Goal: Transaction & Acquisition: Purchase product/service

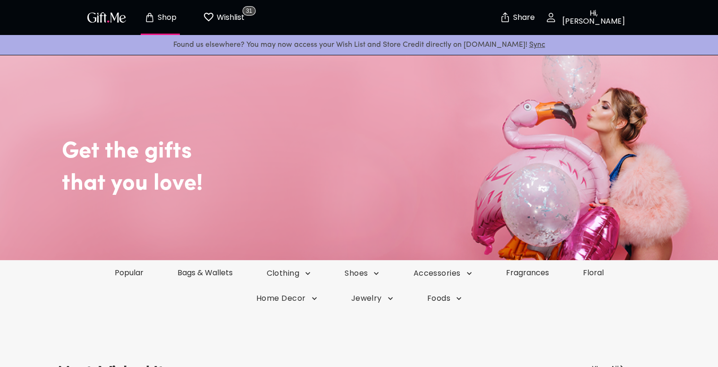
click at [609, 16] on p "Hi, [PERSON_NAME]" at bounding box center [593, 17] width 72 height 16
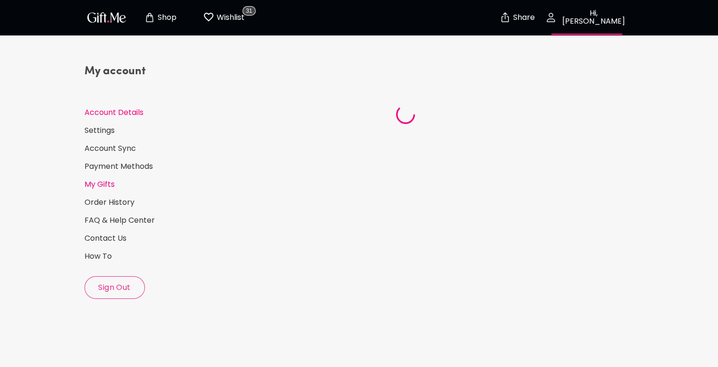
click at [108, 188] on link "My Gifts" at bounding box center [151, 184] width 132 height 10
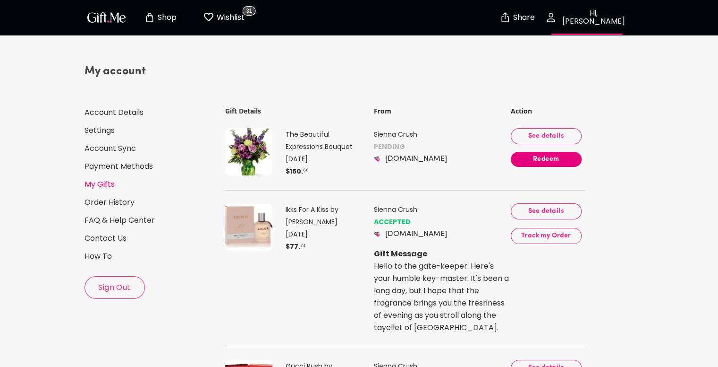
click at [567, 136] on span "See details" at bounding box center [547, 136] width 56 height 10
click at [534, 164] on button "Redeem" at bounding box center [546, 159] width 71 height 15
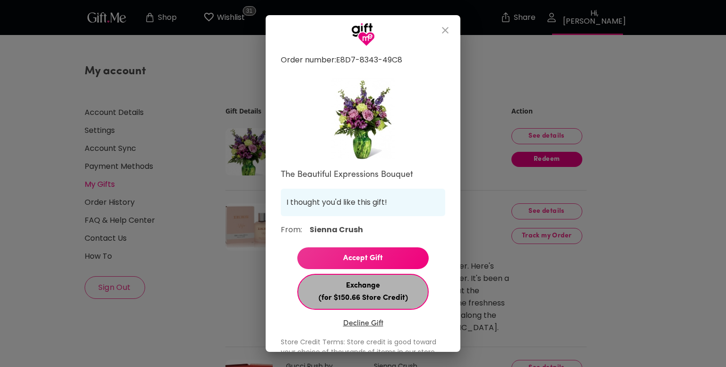
click at [378, 297] on span "Exchange (for $150.66 Store Credit)" at bounding box center [362, 291] width 129 height 25
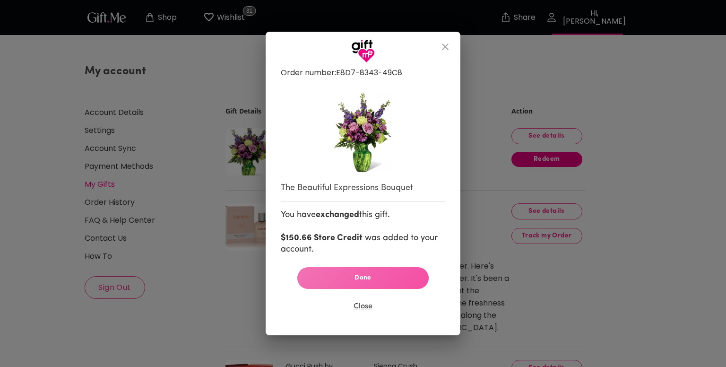
click at [367, 275] on span "Done" at bounding box center [363, 278] width 116 height 10
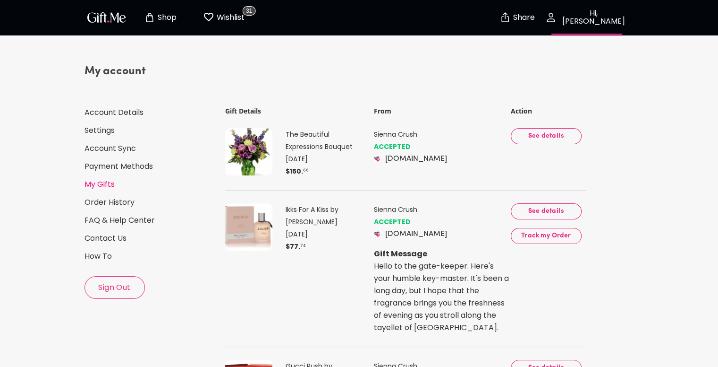
click at [157, 15] on p "Shop" at bounding box center [165, 18] width 21 height 8
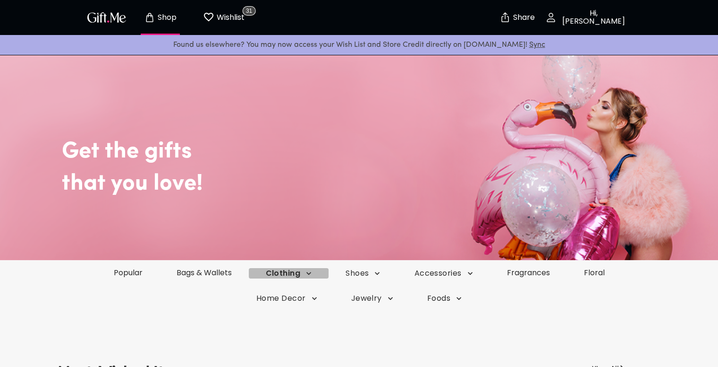
click at [300, 274] on span "Clothing" at bounding box center [289, 273] width 46 height 10
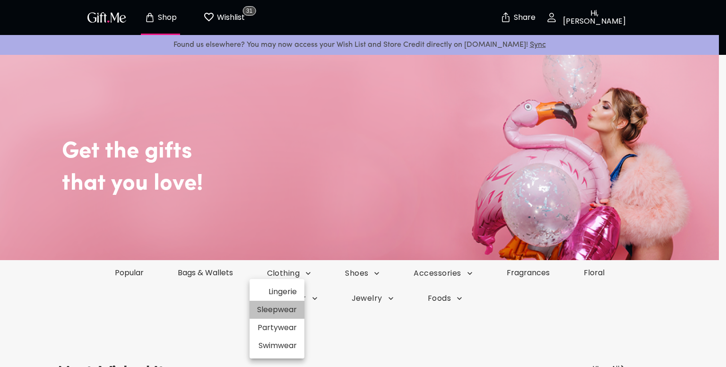
click at [278, 311] on li "Sleepwear" at bounding box center [276, 309] width 55 height 18
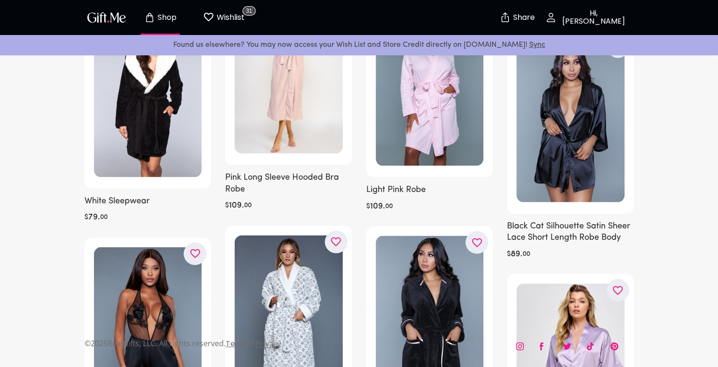
scroll to position [1871, 0]
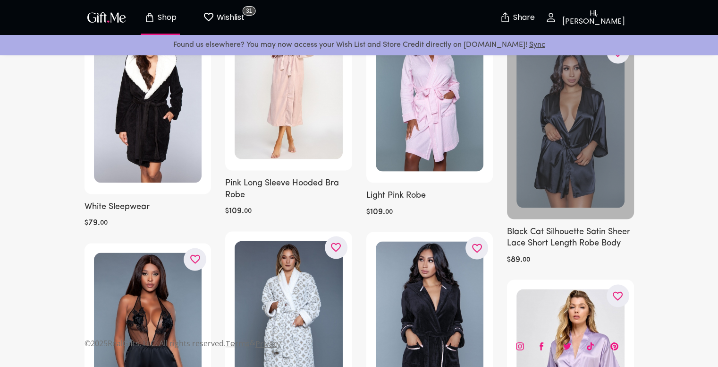
click at [585, 143] on div at bounding box center [570, 127] width 127 height 183
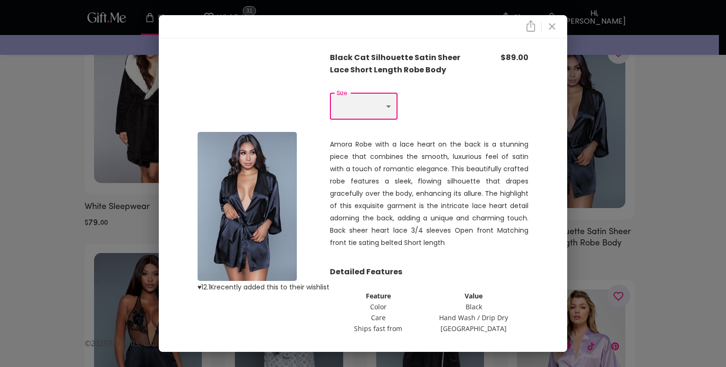
click at [382, 103] on select "Choose One 1X 2X 3X" at bounding box center [364, 106] width 68 height 26
click at [556, 29] on icon "close" at bounding box center [551, 26] width 11 height 11
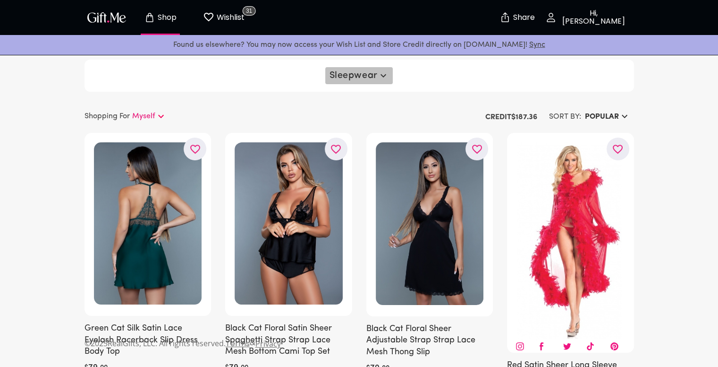
click at [381, 77] on icon "button" at bounding box center [383, 75] width 11 height 11
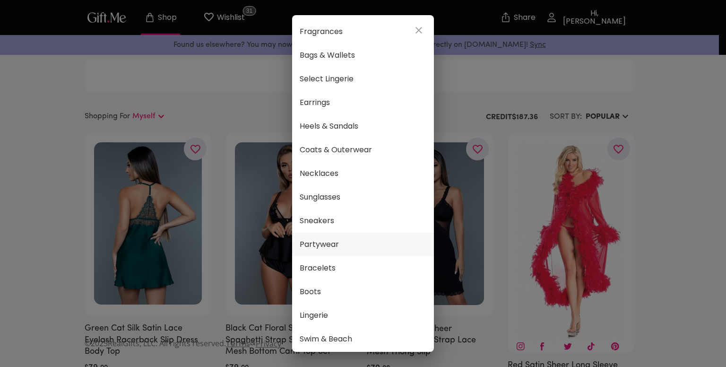
click at [331, 242] on span "Partywear" at bounding box center [362, 244] width 127 height 12
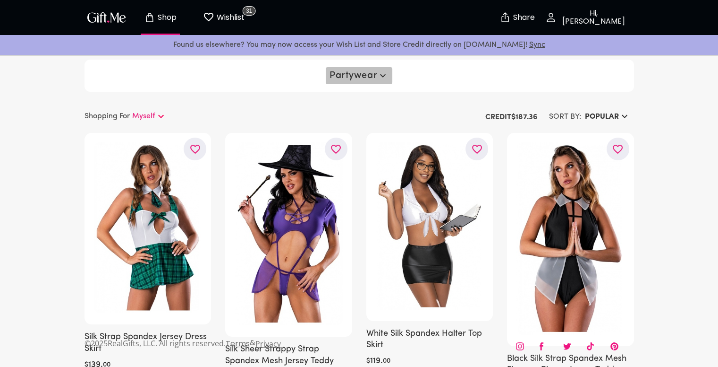
click at [381, 76] on icon "button" at bounding box center [383, 75] width 6 height 3
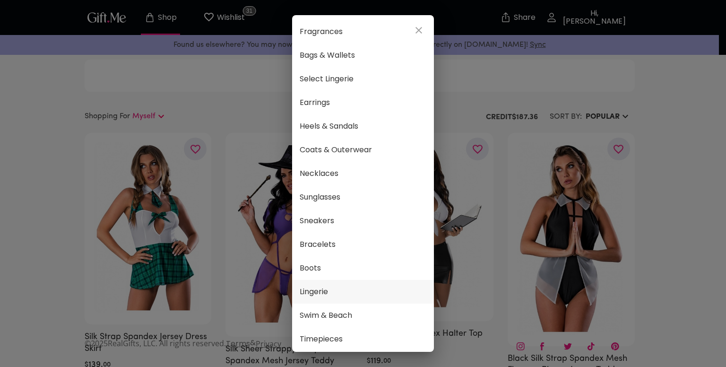
click at [314, 290] on span "Lingerie" at bounding box center [362, 291] width 127 height 12
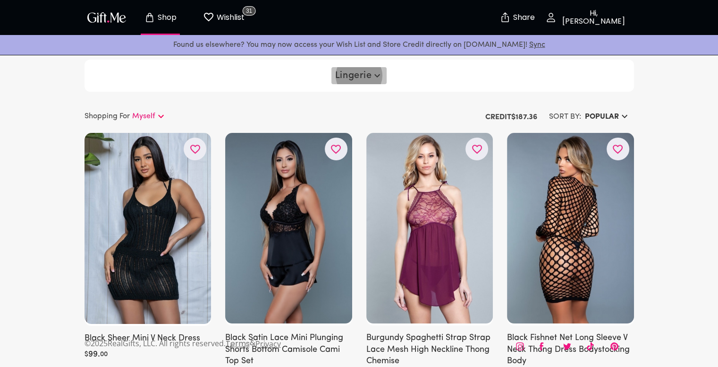
click at [376, 78] on icon "button" at bounding box center [377, 75] width 11 height 11
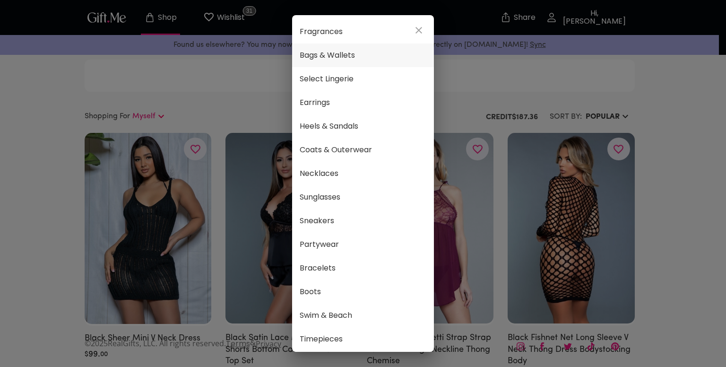
click at [342, 51] on span "Bags & Wallets" at bounding box center [362, 55] width 127 height 12
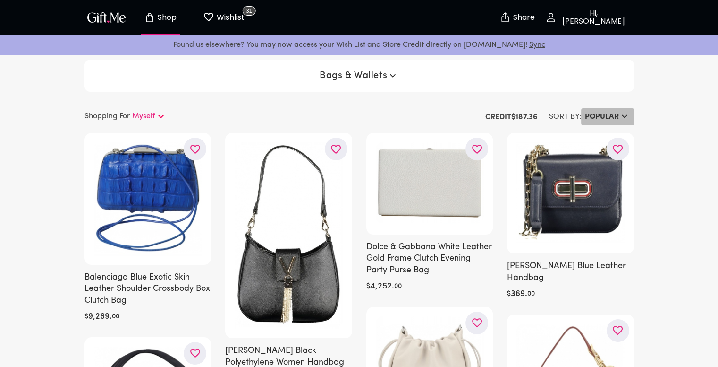
click at [623, 112] on icon "button" at bounding box center [624, 116] width 11 height 11
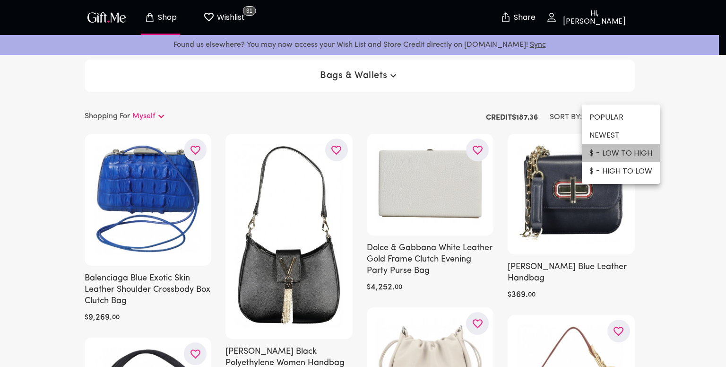
click at [619, 149] on li "$ - LOW TO HIGH" at bounding box center [621, 153] width 78 height 18
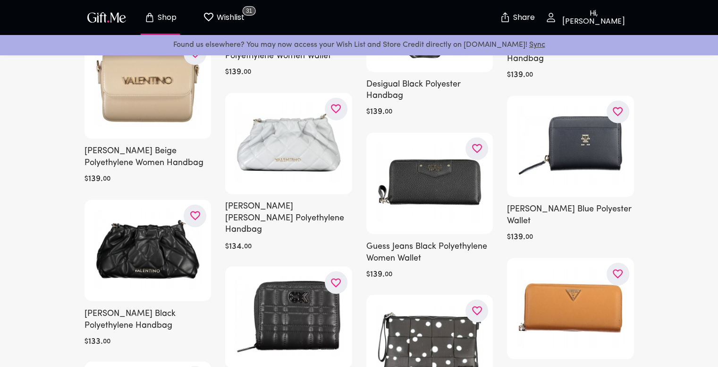
scroll to position [8692, 0]
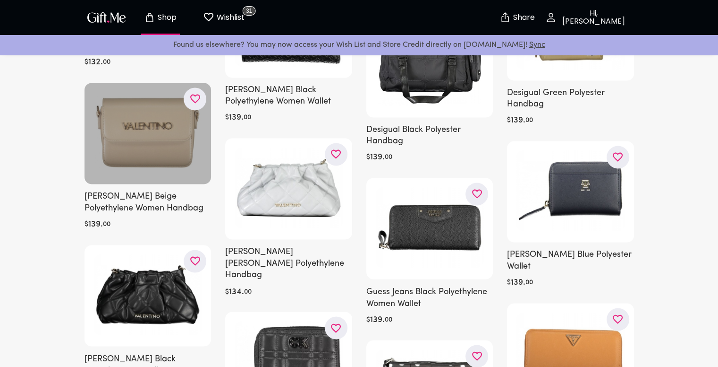
click at [154, 129] on div at bounding box center [148, 134] width 127 height 102
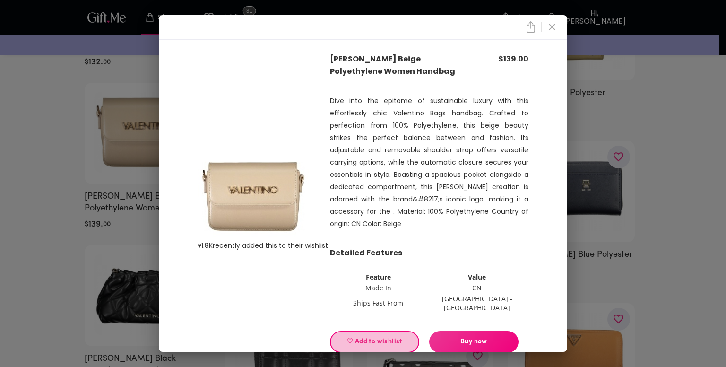
click at [367, 336] on span "♡ Add to wishlist" at bounding box center [374, 341] width 73 height 10
click at [554, 25] on icon "close" at bounding box center [551, 26] width 11 height 11
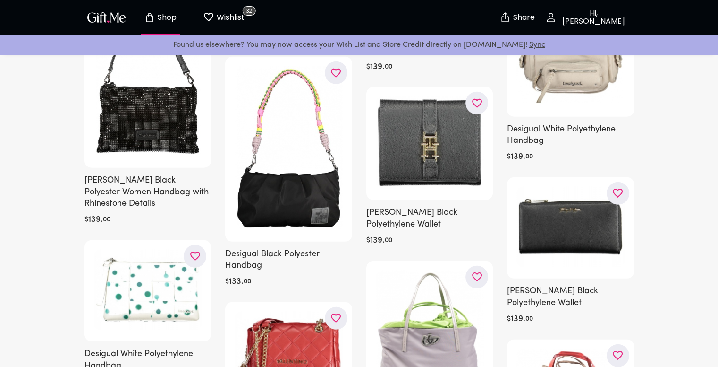
scroll to position [9750, 0]
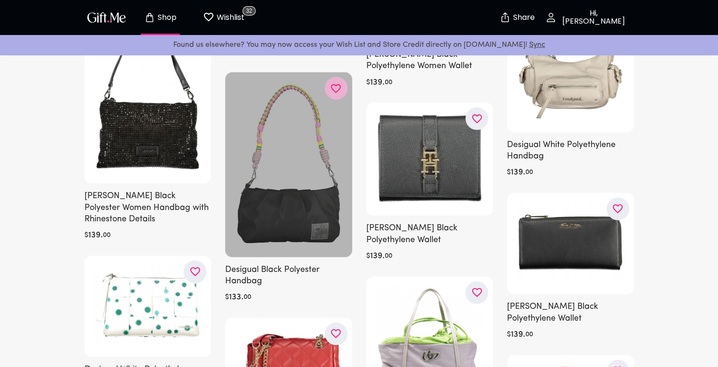
click at [0, 0] on icon "button" at bounding box center [0, 0] width 0 height 0
click at [313, 105] on div at bounding box center [288, 164] width 127 height 185
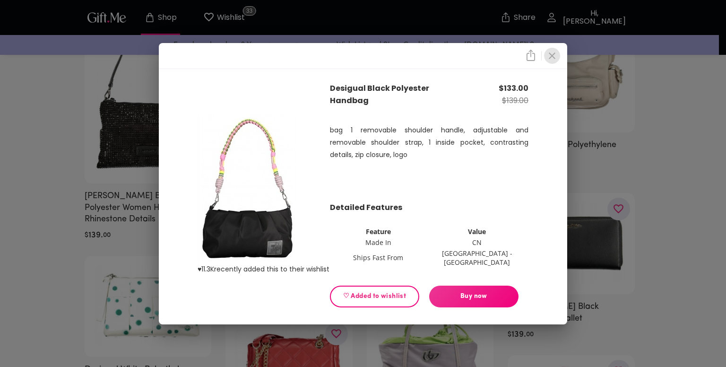
click at [551, 61] on icon "close" at bounding box center [551, 55] width 11 height 11
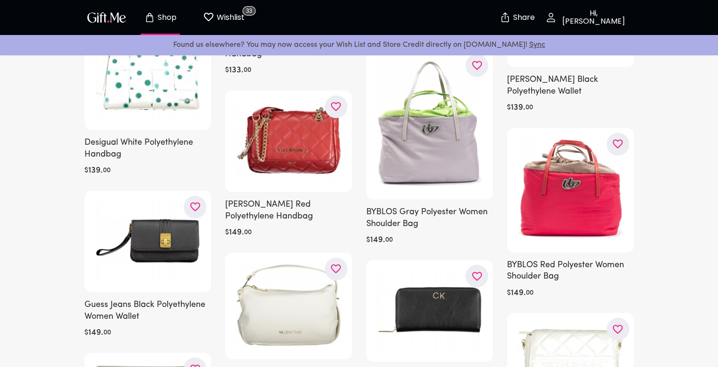
scroll to position [9996, 0]
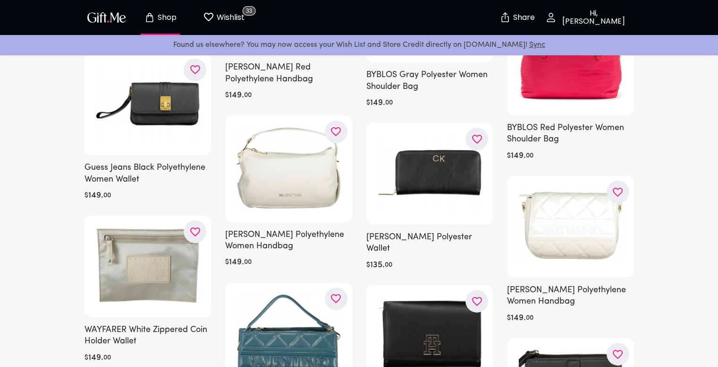
scroll to position [10128, 0]
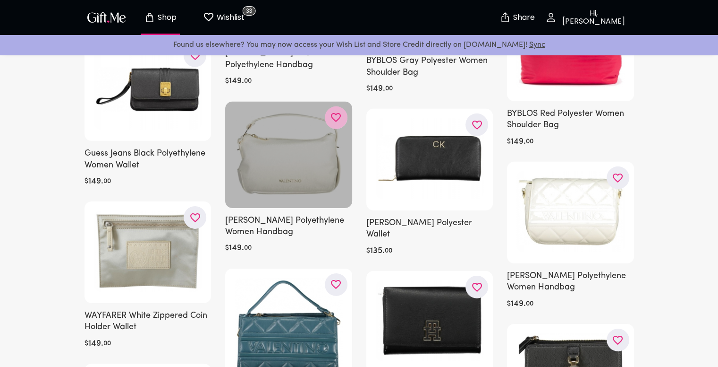
click at [0, 0] on icon "button" at bounding box center [0, 0] width 0 height 0
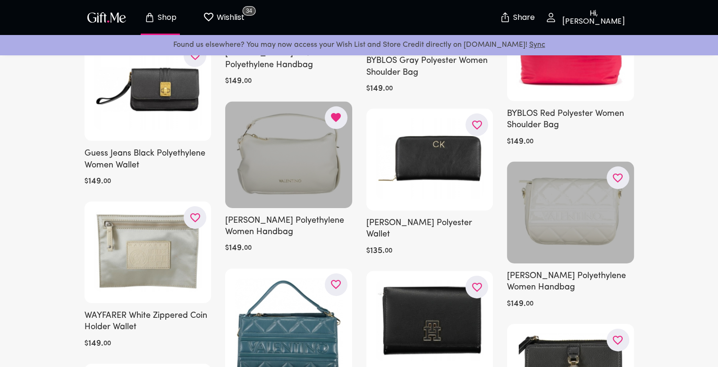
click at [624, 166] on button "button" at bounding box center [618, 177] width 23 height 23
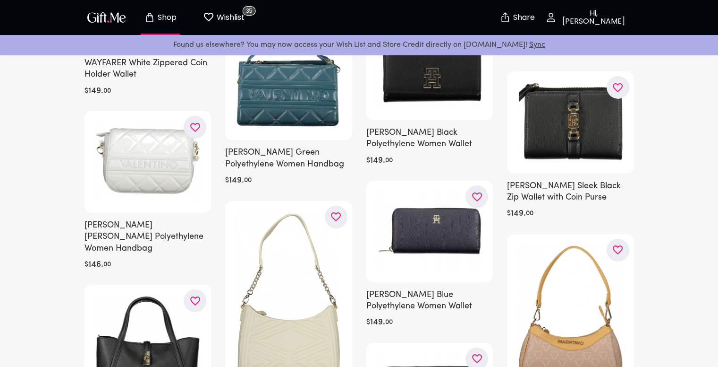
scroll to position [10392, 0]
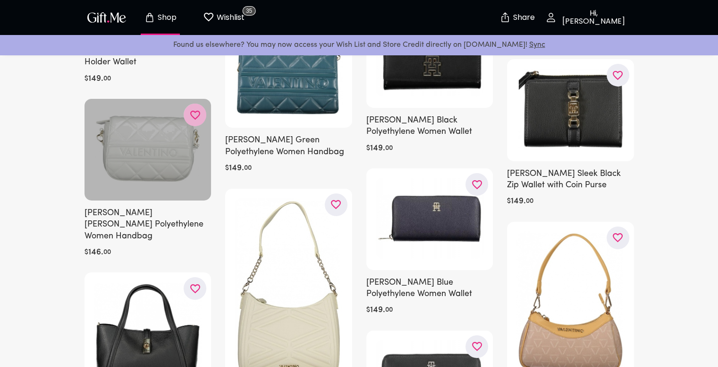
click at [185, 120] on button "button" at bounding box center [195, 114] width 23 height 23
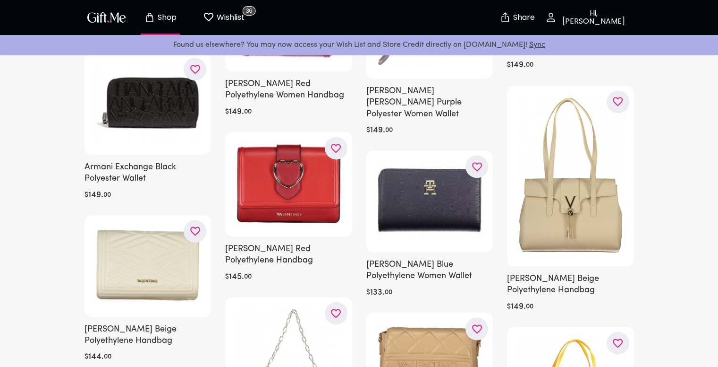
scroll to position [12055, 0]
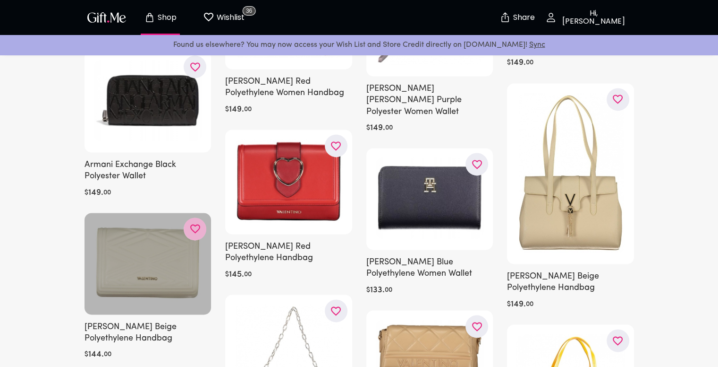
click at [0, 0] on icon "button" at bounding box center [0, 0] width 0 height 0
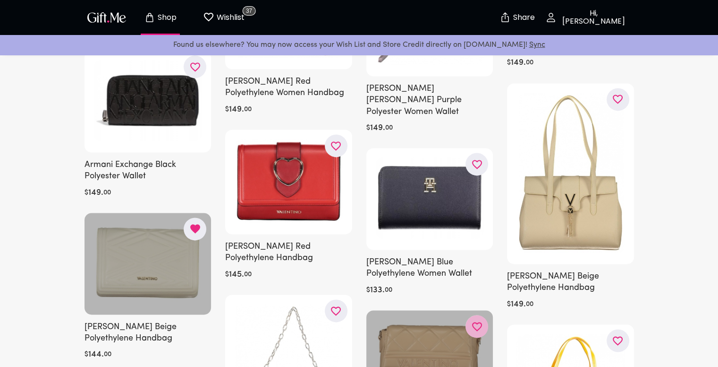
click at [0, 0] on icon "button" at bounding box center [0, 0] width 0 height 0
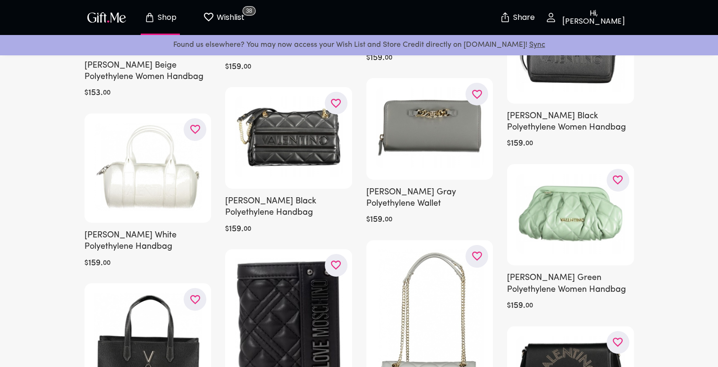
scroll to position [14096, 0]
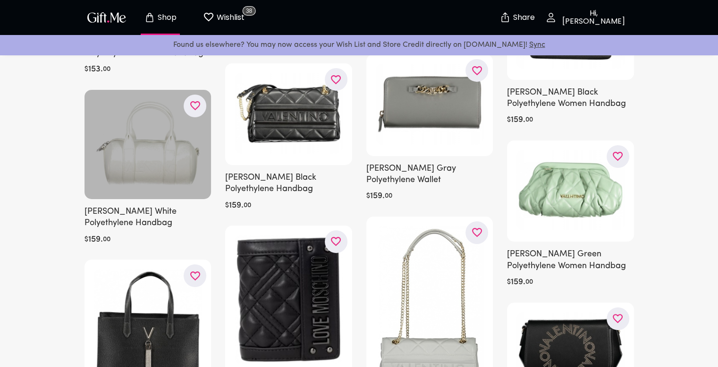
click at [183, 90] on div at bounding box center [148, 144] width 127 height 109
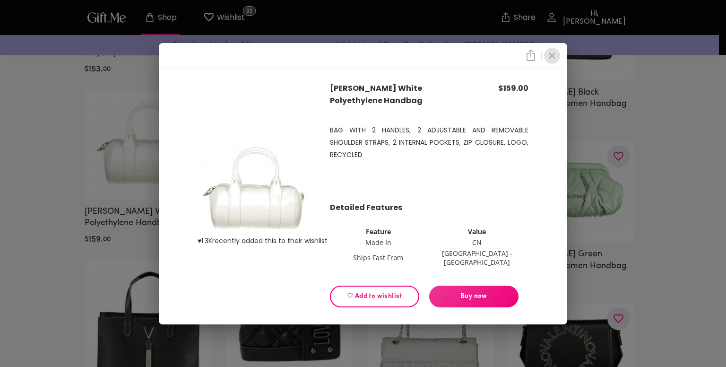
click at [556, 60] on icon "close" at bounding box center [551, 55] width 11 height 11
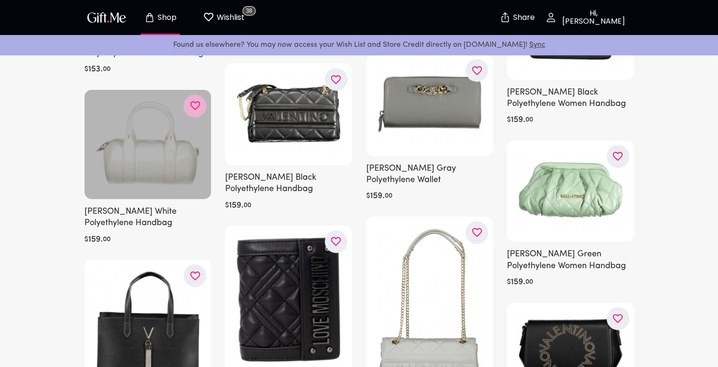
click at [0, 0] on icon "button" at bounding box center [0, 0] width 0 height 0
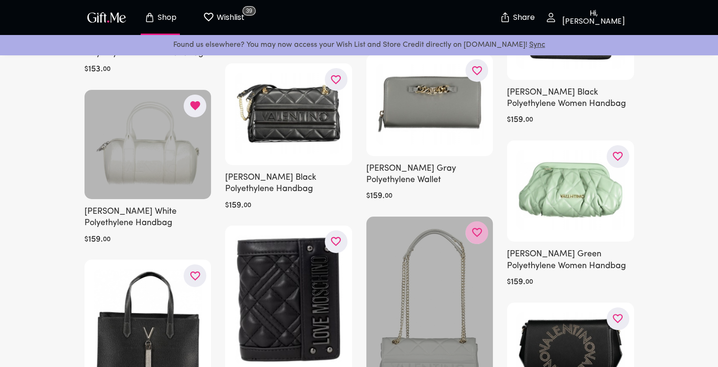
click at [0, 0] on icon "button" at bounding box center [0, 0] width 0 height 0
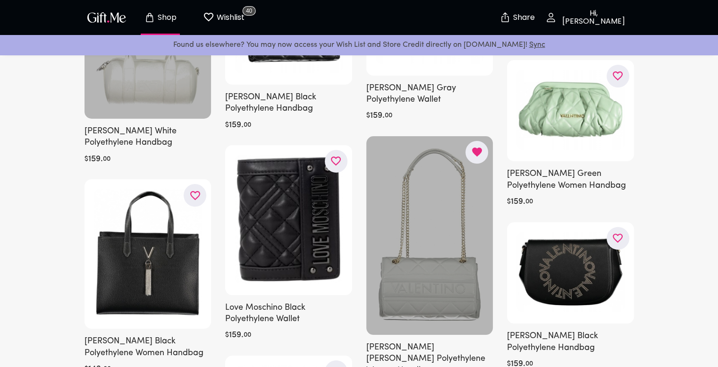
scroll to position [14190, 0]
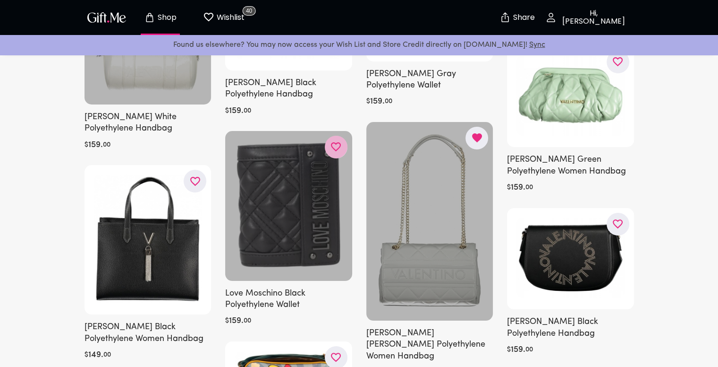
click at [336, 136] on button "button" at bounding box center [336, 147] width 23 height 23
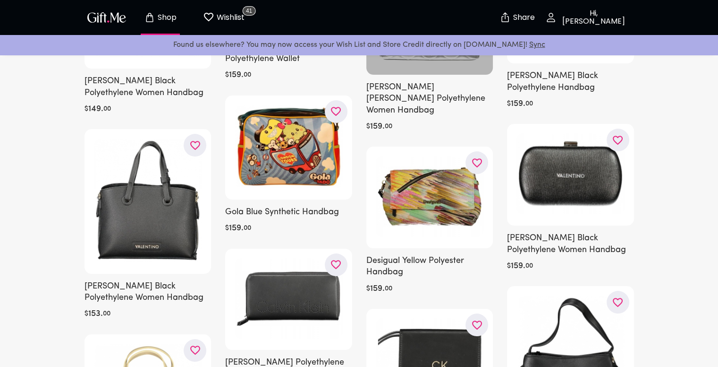
scroll to position [0, 0]
